Goal: Transaction & Acquisition: Purchase product/service

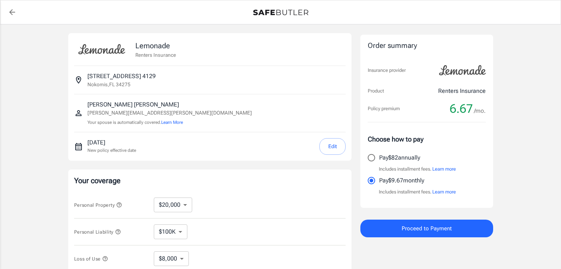
select select "20000"
select select "500"
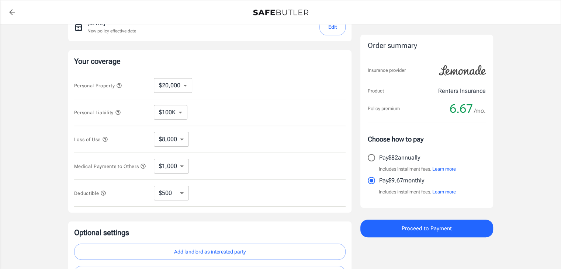
scroll to position [201, 0]
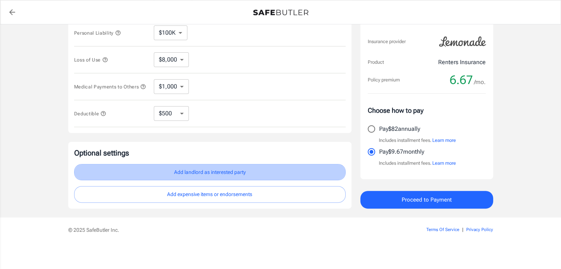
click at [207, 172] on button "Add landlord as interested party" at bounding box center [209, 172] width 271 height 17
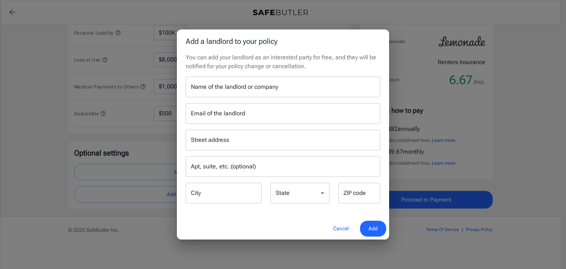
click at [231, 86] on input "Name of the landlord or company" at bounding box center [283, 87] width 195 height 21
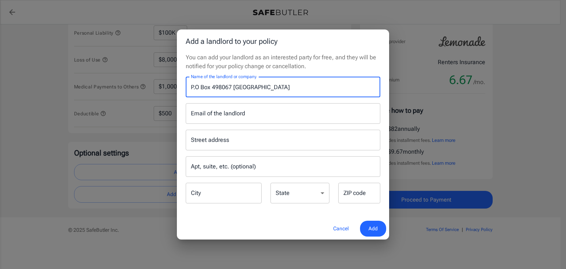
type input "P.O Box 498067 [GEOGRAPHIC_DATA]"
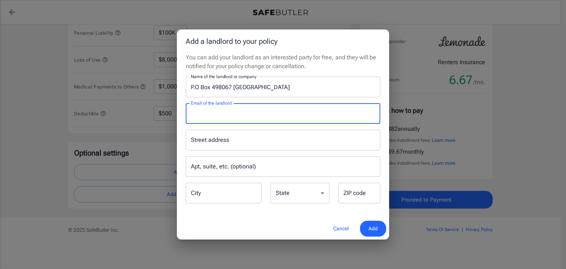
click at [203, 117] on input "Email of the landlord" at bounding box center [283, 113] width 195 height 21
type input "[DOMAIN_NAME]"
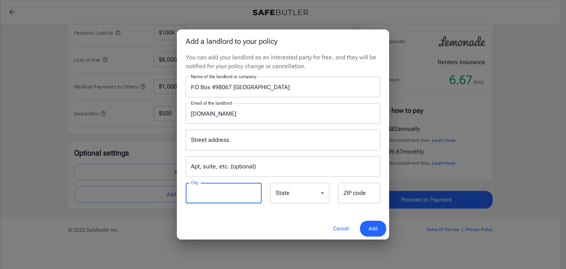
click at [218, 198] on input "City" at bounding box center [224, 193] width 76 height 21
type input "[GEOGRAPHIC_DATA]"
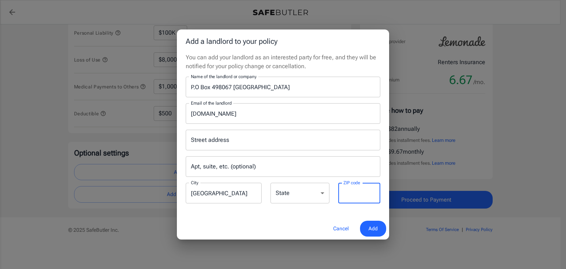
click at [348, 198] on input "ZIP code" at bounding box center [359, 193] width 42 height 21
type input "34275"
click at [373, 228] on span "Add" at bounding box center [373, 228] width 9 height 9
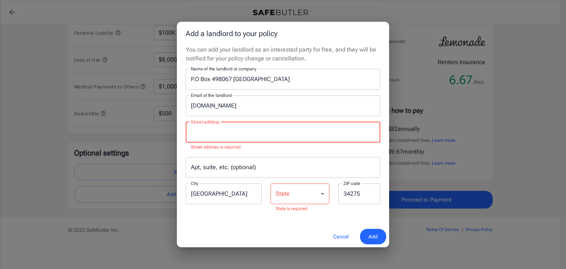
click at [259, 139] on input "Street address" at bounding box center [283, 132] width 188 height 14
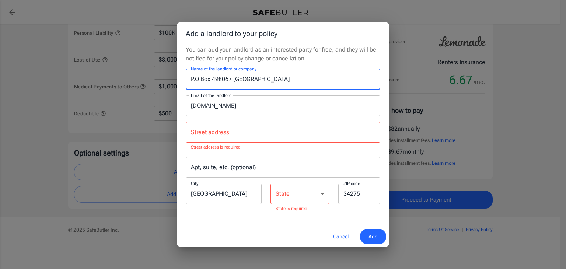
click at [307, 83] on input "P.O Box 498067 [GEOGRAPHIC_DATA]" at bounding box center [283, 79] width 195 height 21
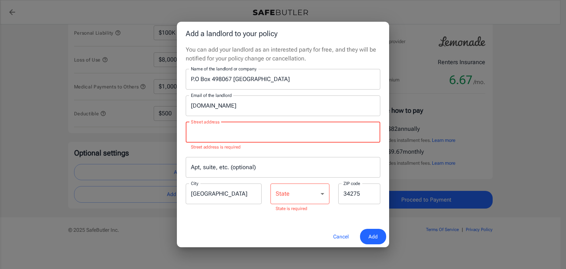
click at [282, 132] on input "Street address" at bounding box center [283, 132] width 188 height 14
paste input "P.O Box 498067 [GEOGRAPHIC_DATA]"
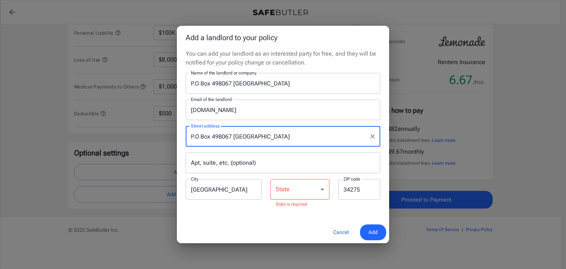
type input "P.O Box 498067 [GEOGRAPHIC_DATA]"
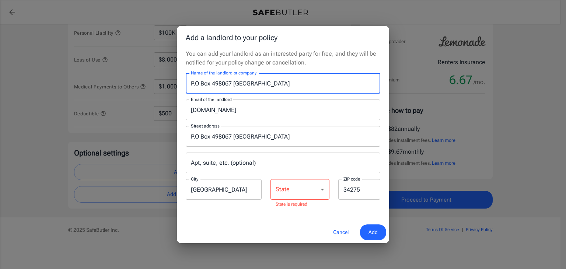
click at [300, 84] on input "P.O Box 498067 [GEOGRAPHIC_DATA]" at bounding box center [283, 83] width 195 height 21
type input "[PERSON_NAME]"
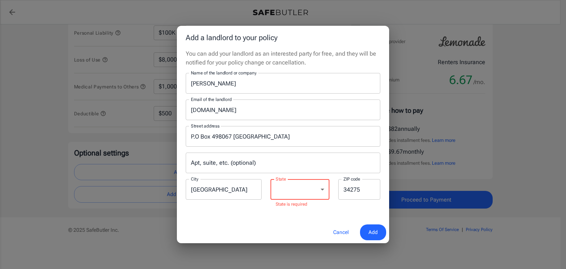
click at [313, 195] on select "[US_STATE] [US_STATE] [US_STATE] [US_STATE] [US_STATE] [US_STATE] [US_STATE] [U…" at bounding box center [300, 189] width 59 height 21
select select "FL"
click at [271, 183] on select "[US_STATE] [US_STATE] [US_STATE] [US_STATE] [US_STATE] [US_STATE] [US_STATE] [U…" at bounding box center [300, 189] width 59 height 21
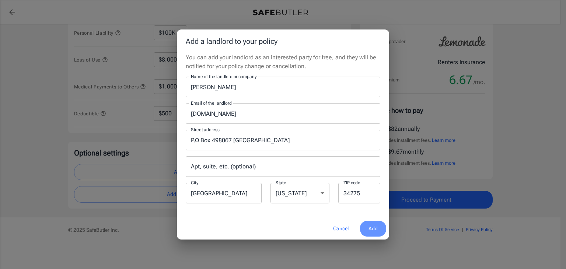
click at [371, 230] on span "Add" at bounding box center [373, 228] width 9 height 9
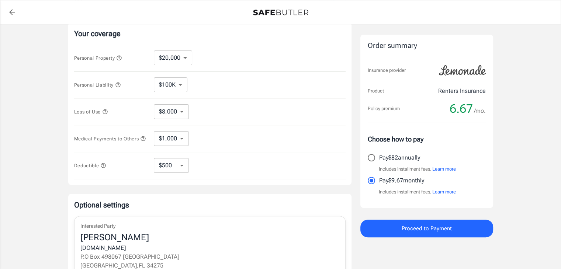
scroll to position [271, 0]
